Goal: Task Accomplishment & Management: Use online tool/utility

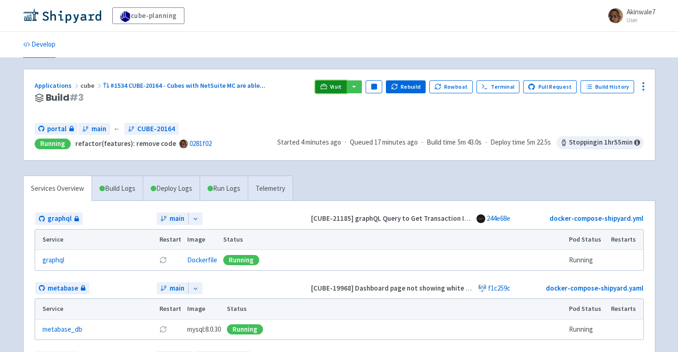
click at [338, 86] on span "Visit" at bounding box center [336, 86] width 12 height 7
click at [341, 86] on span "Visit" at bounding box center [336, 86] width 12 height 7
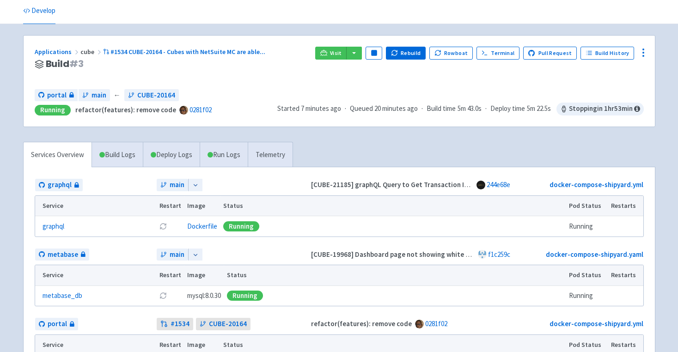
scroll to position [31, 0]
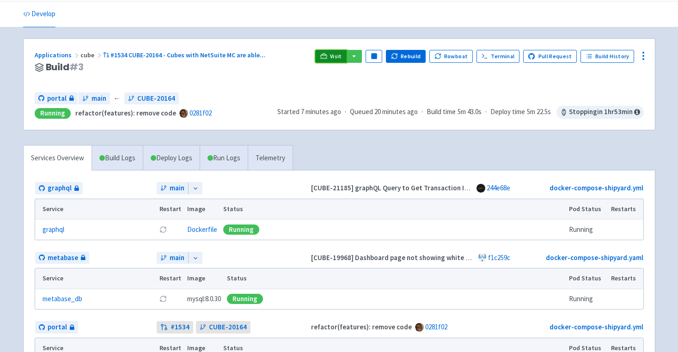
click at [342, 57] on span "Visit" at bounding box center [336, 56] width 12 height 7
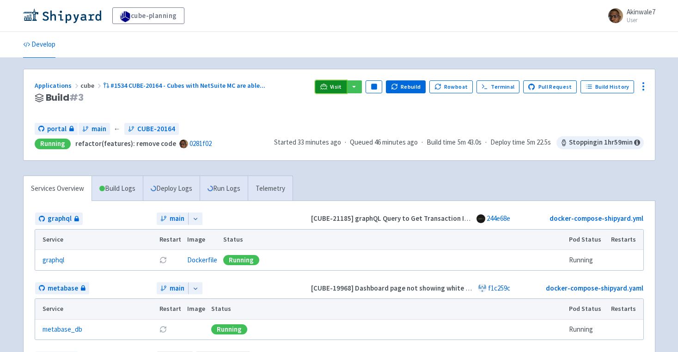
click at [342, 85] on span "Visit" at bounding box center [336, 86] width 12 height 7
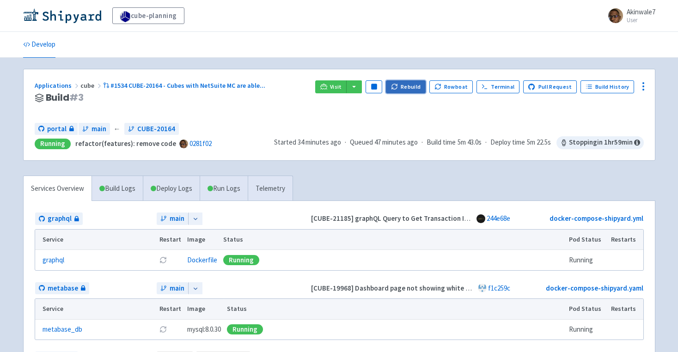
click at [417, 87] on button "Rebuild" at bounding box center [406, 86] width 40 height 13
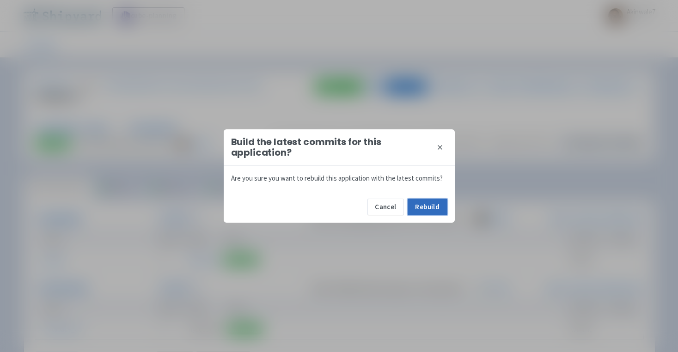
click at [439, 206] on button "Rebuild" at bounding box center [428, 207] width 40 height 17
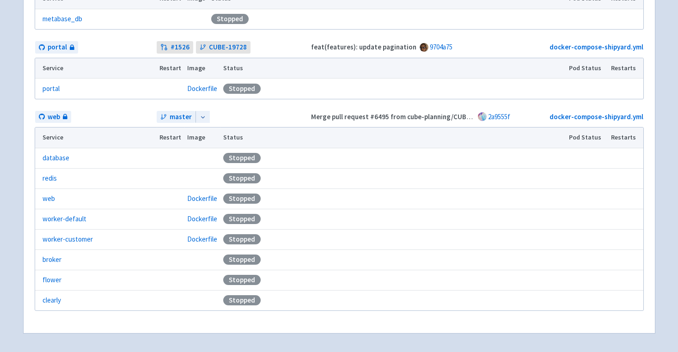
scroll to position [343, 0]
